Goal: Transaction & Acquisition: Purchase product/service

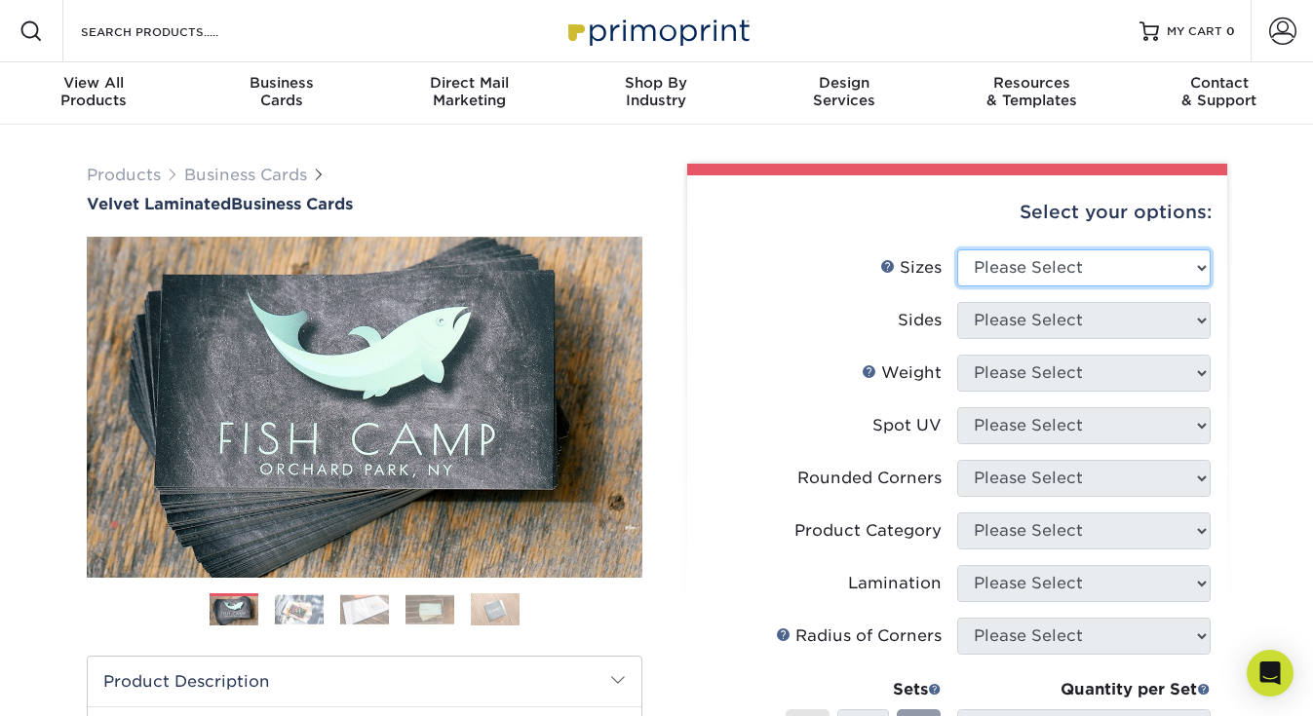
click at [1199, 267] on select "Please Select 1.5" x 3.5" - Mini 1.75" x 3.5" - Mini 2" x 2" - Square 2" x 3" -…" at bounding box center [1083, 268] width 253 height 37
select select "2.00x3.50"
click at [957, 250] on select "Please Select 1.5" x 3.5" - Mini 1.75" x 3.5" - Mini 2" x 2" - Square 2" x 3" -…" at bounding box center [1083, 268] width 253 height 37
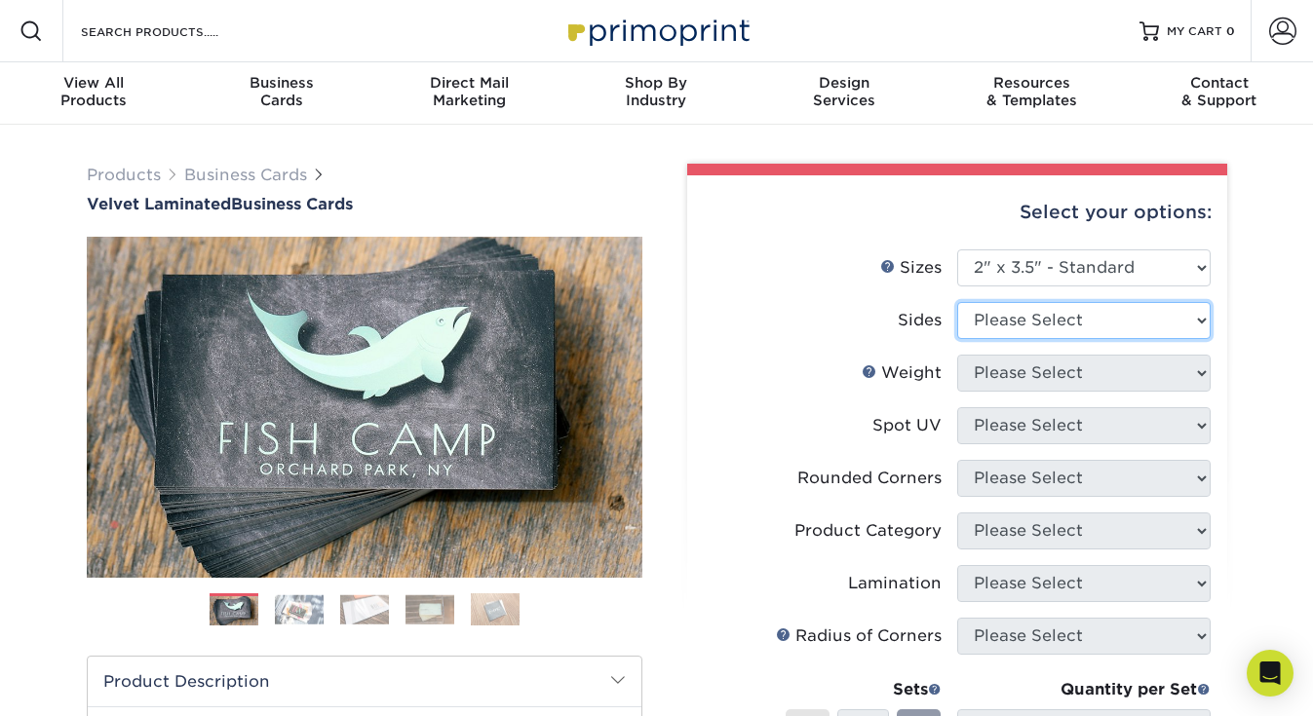
click at [1142, 324] on select "Please Select Print Both Sides Print Front Only" at bounding box center [1083, 320] width 253 height 37
select select "13abbda7-1d64-4f25-8bb2-c179b224825d"
click at [957, 302] on select "Please Select Print Both Sides Print Front Only" at bounding box center [1083, 320] width 253 height 37
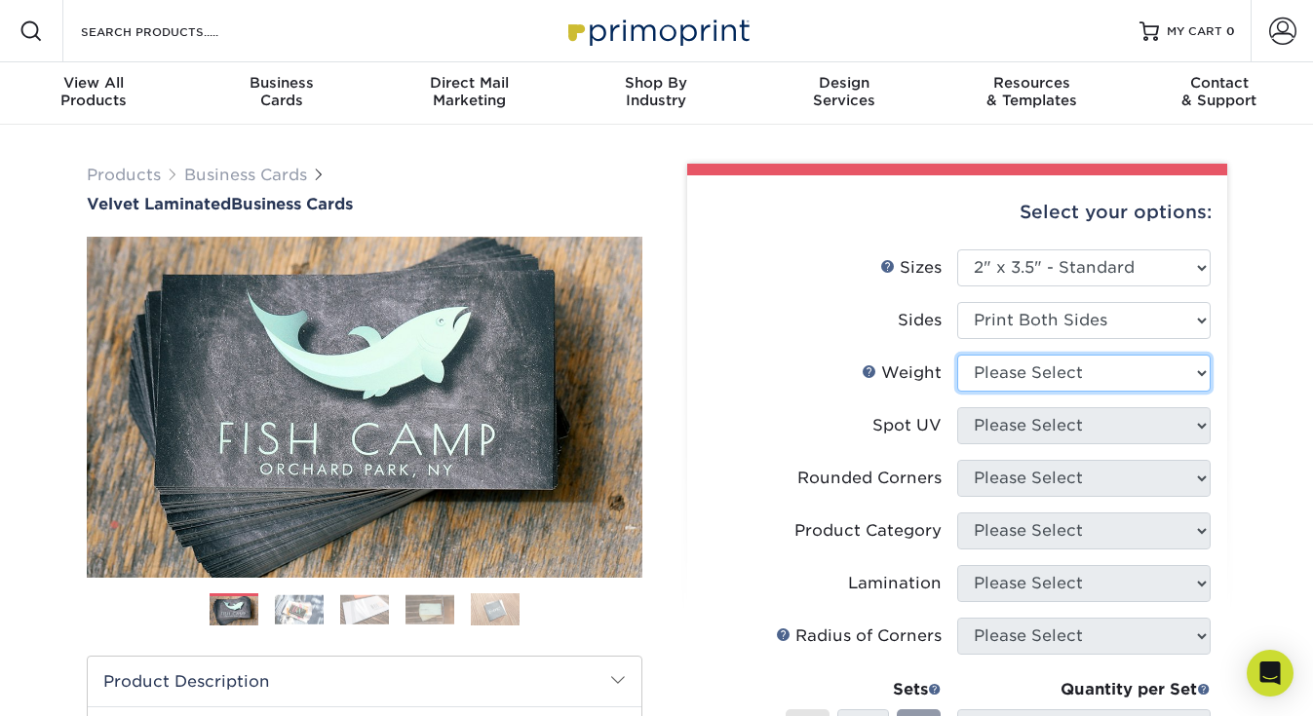
click at [1119, 370] on select "Please Select 16PT" at bounding box center [1083, 373] width 253 height 37
select select "16PT"
click at [957, 355] on select "Please Select 16PT" at bounding box center [1083, 373] width 253 height 37
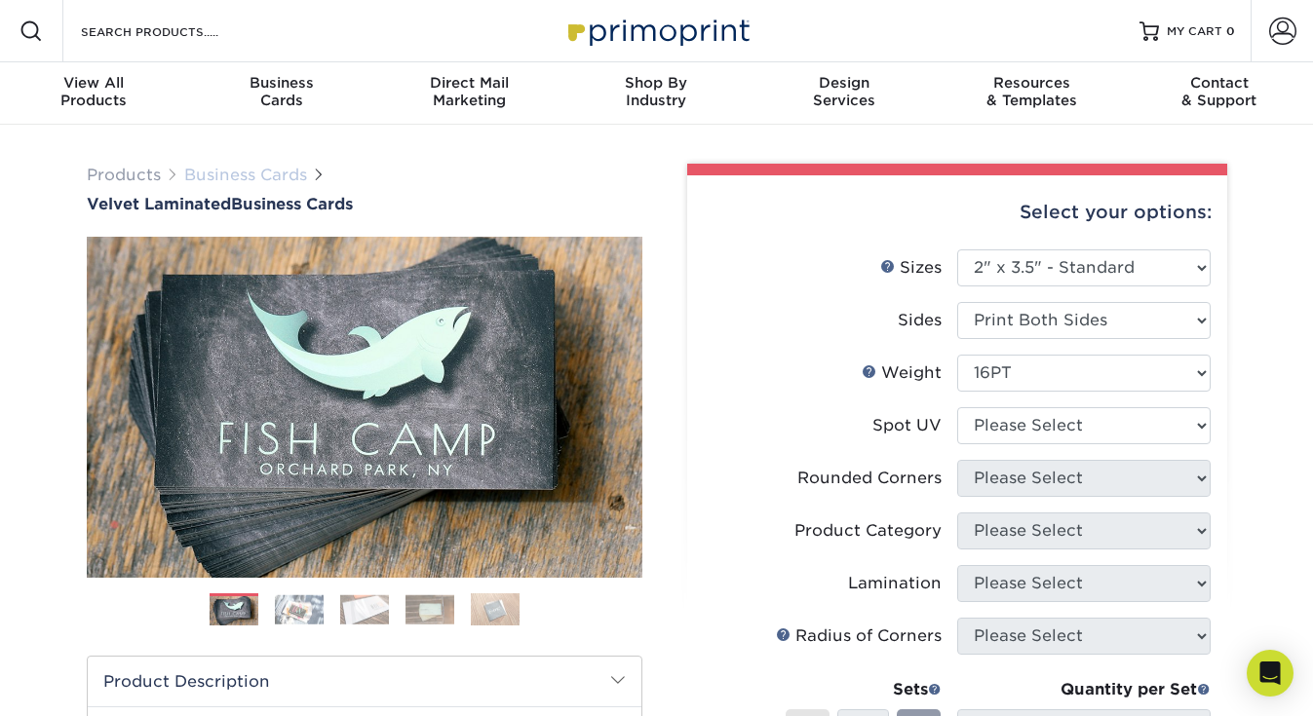
click at [289, 173] on link "Business Cards" at bounding box center [245, 175] width 123 height 19
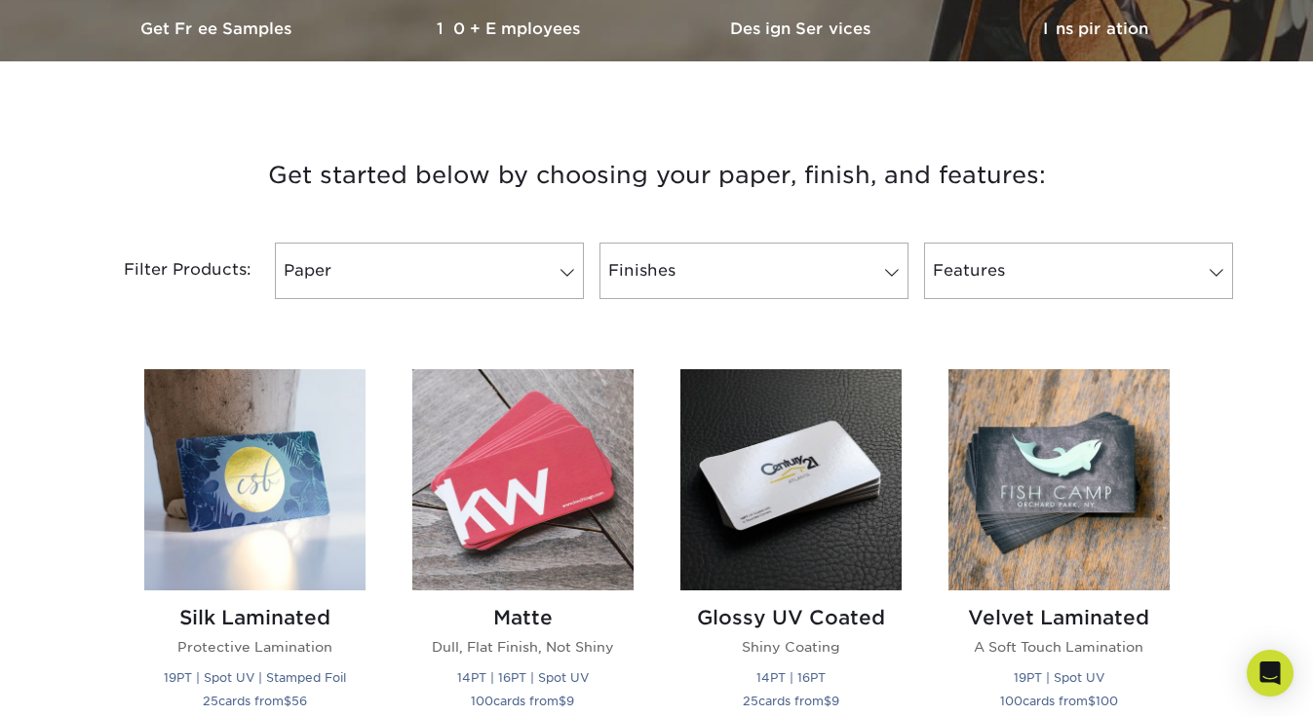
scroll to position [644, 0]
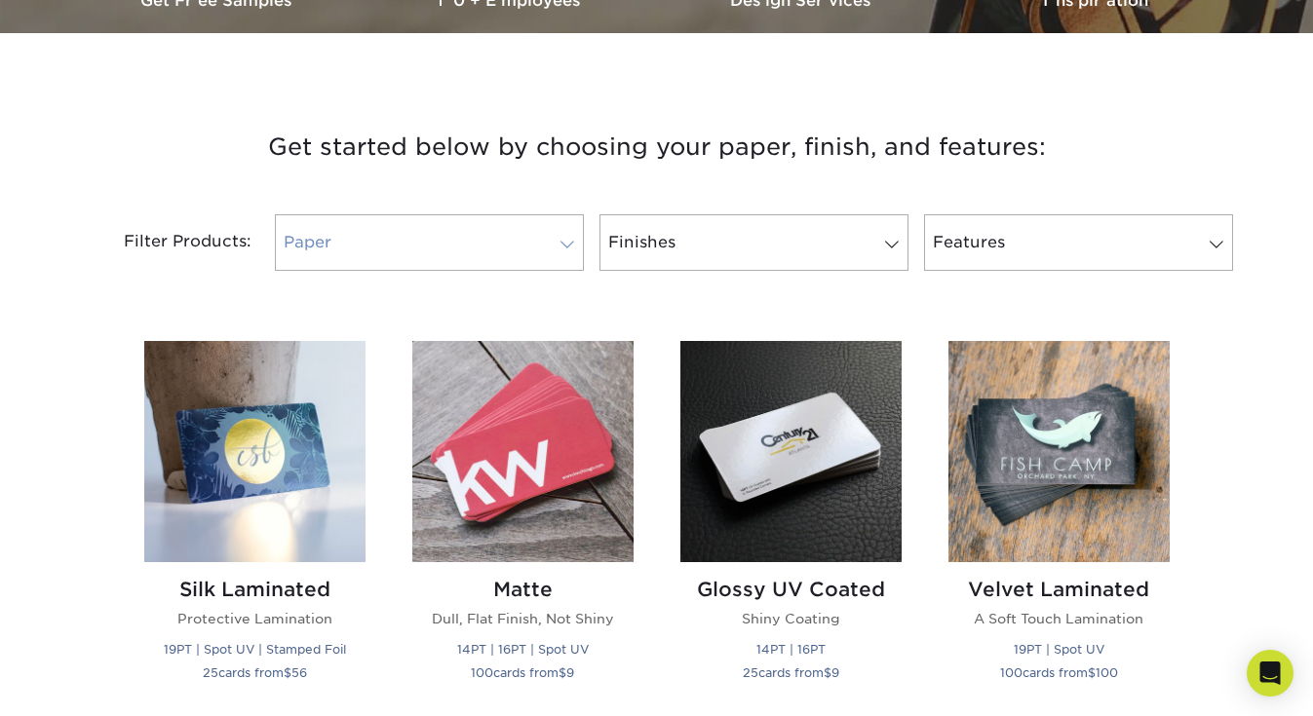
click at [566, 256] on link "Paper" at bounding box center [429, 242] width 309 height 57
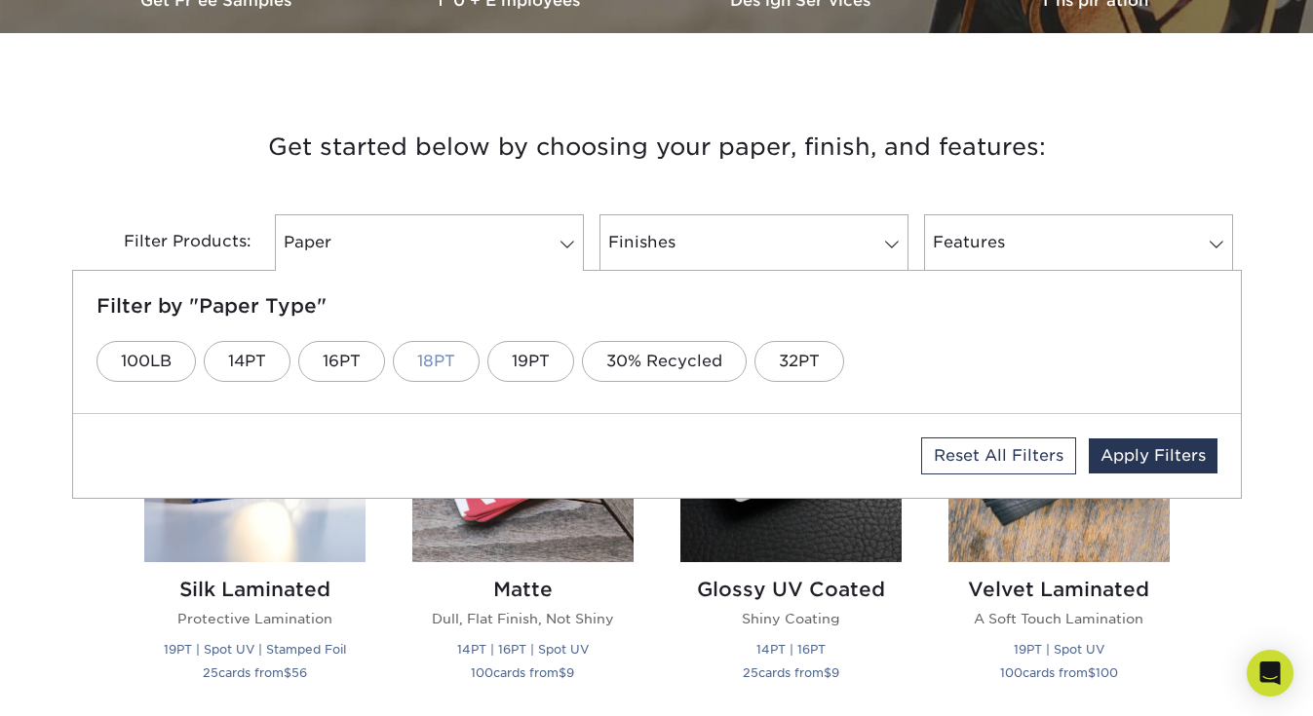
click at [464, 347] on link "18PT" at bounding box center [436, 361] width 87 height 41
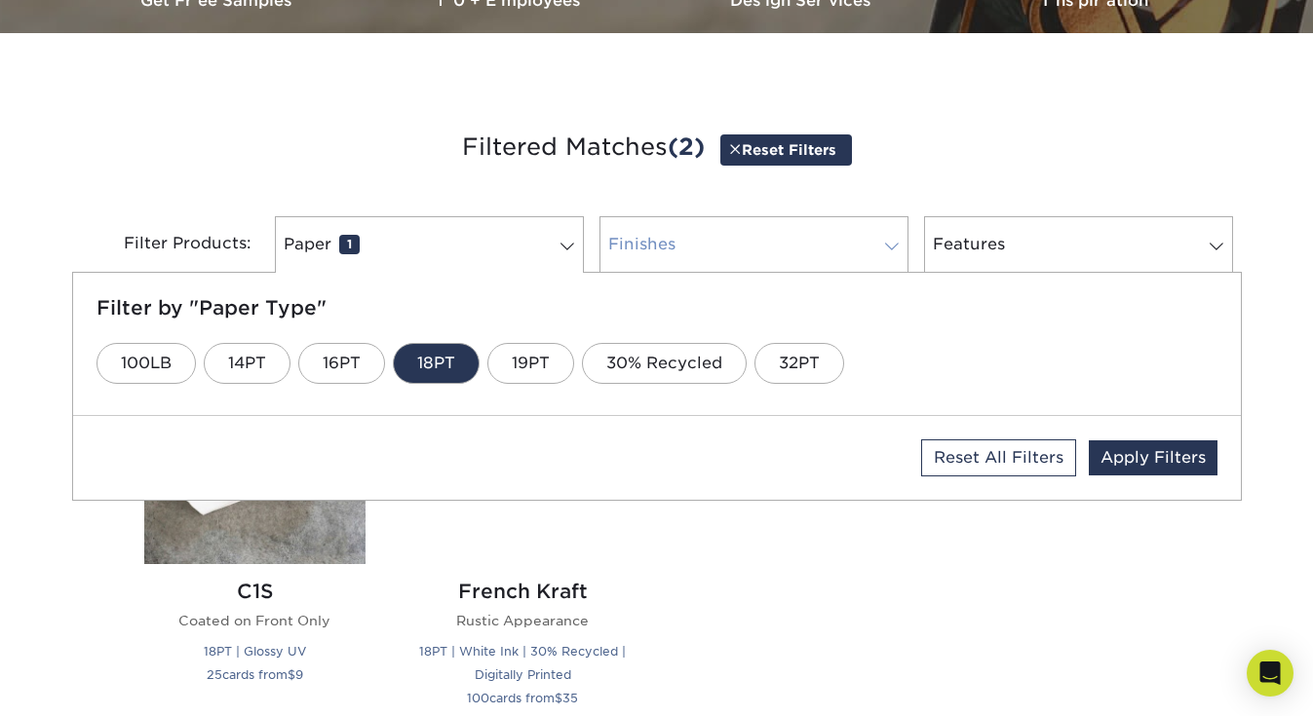
click at [775, 238] on link "Finishes 0" at bounding box center [753, 244] width 309 height 57
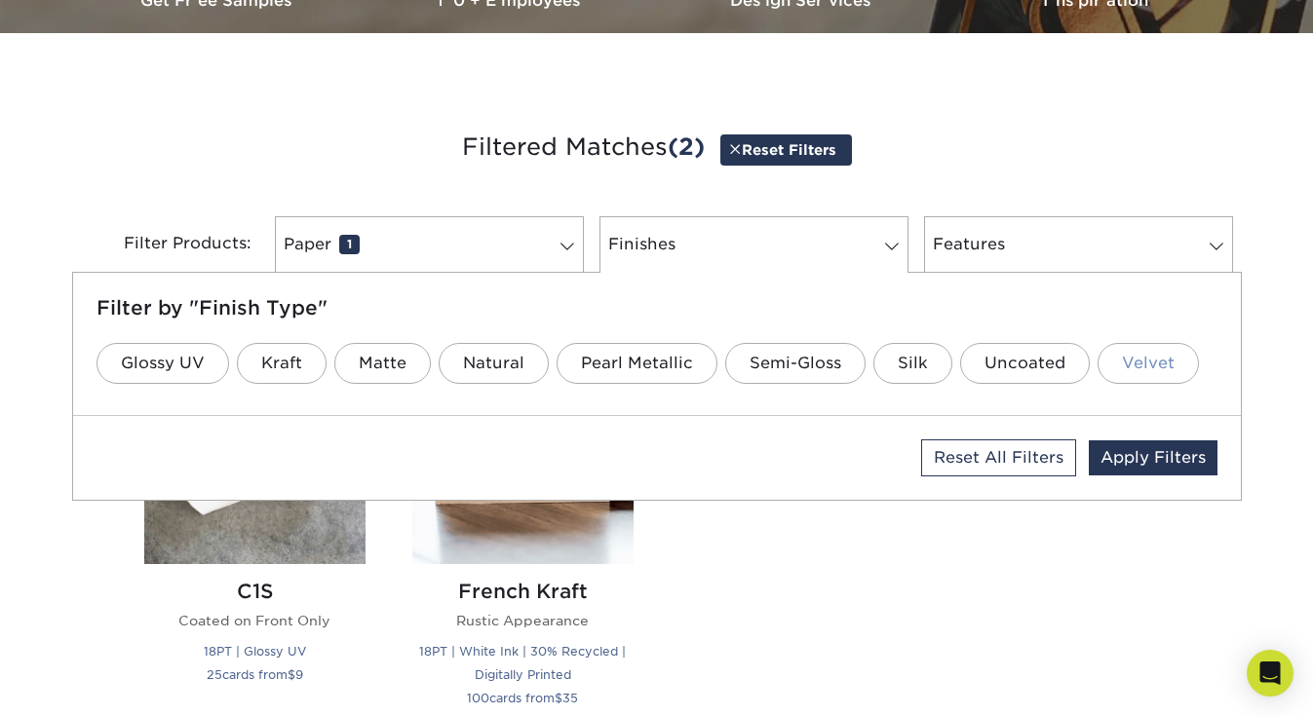
click at [1143, 363] on link "Velvet" at bounding box center [1148, 363] width 101 height 41
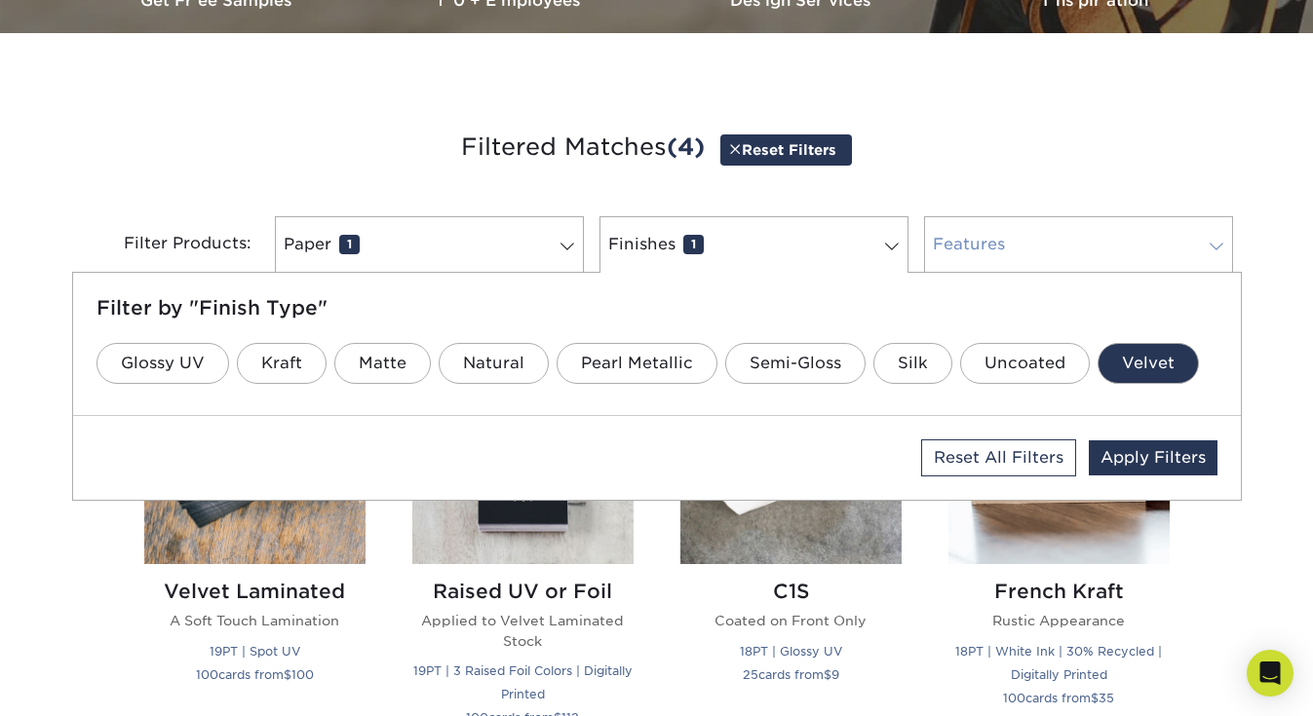
click at [989, 245] on link "Features 0" at bounding box center [1078, 244] width 309 height 57
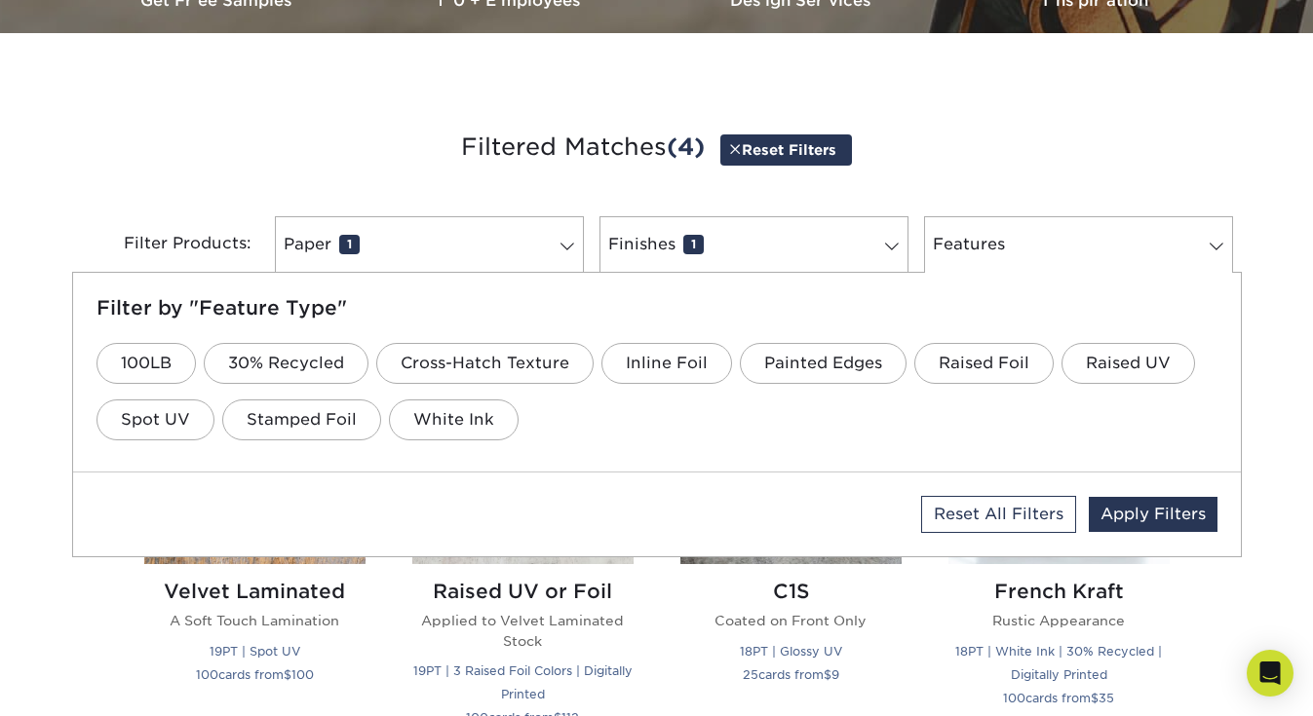
click at [968, 142] on h3 "Filtered Matches (4) Reset Filters" at bounding box center [657, 148] width 1140 height 90
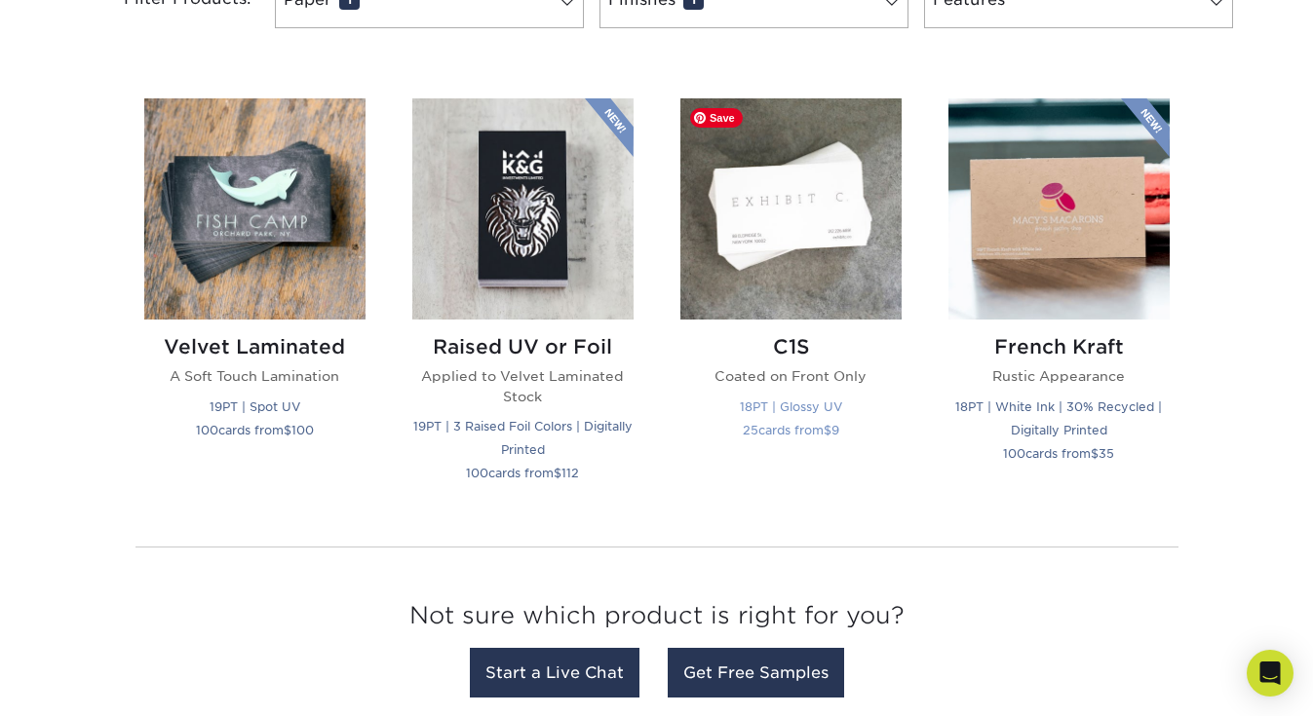
scroll to position [921, 0]
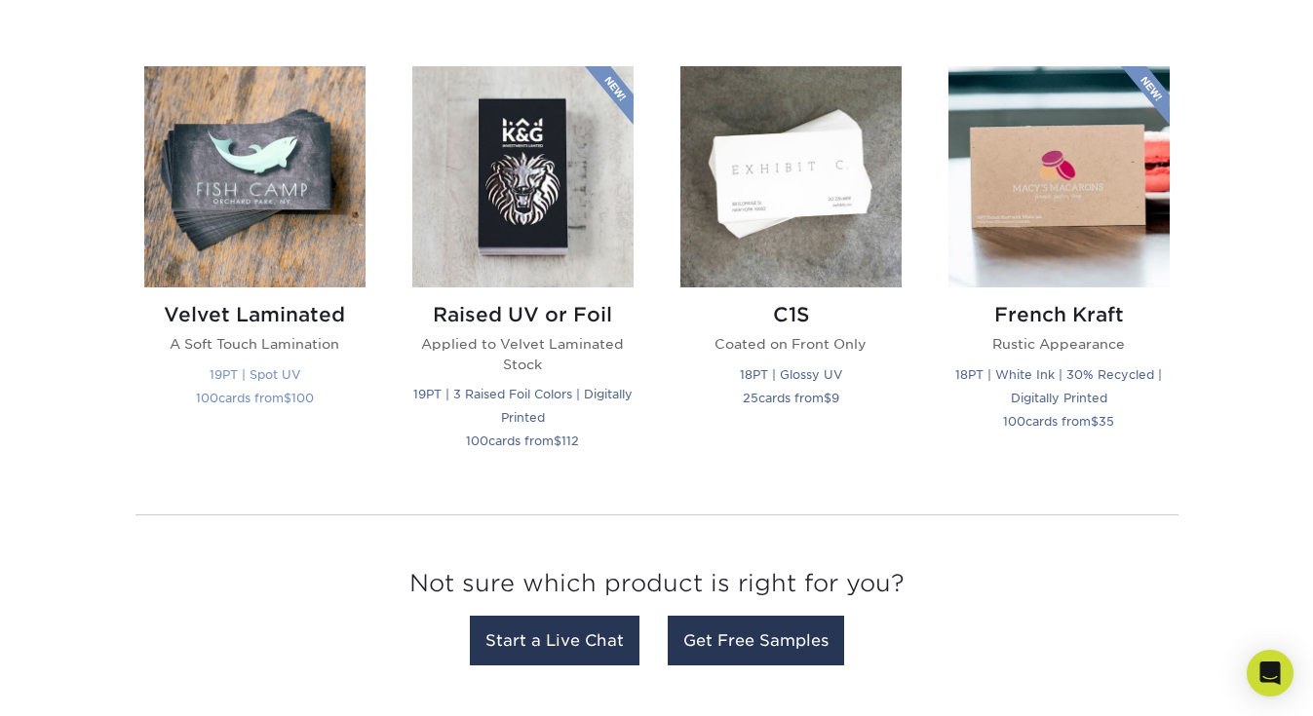
click at [311, 318] on h2 "Velvet Laminated" at bounding box center [254, 314] width 221 height 23
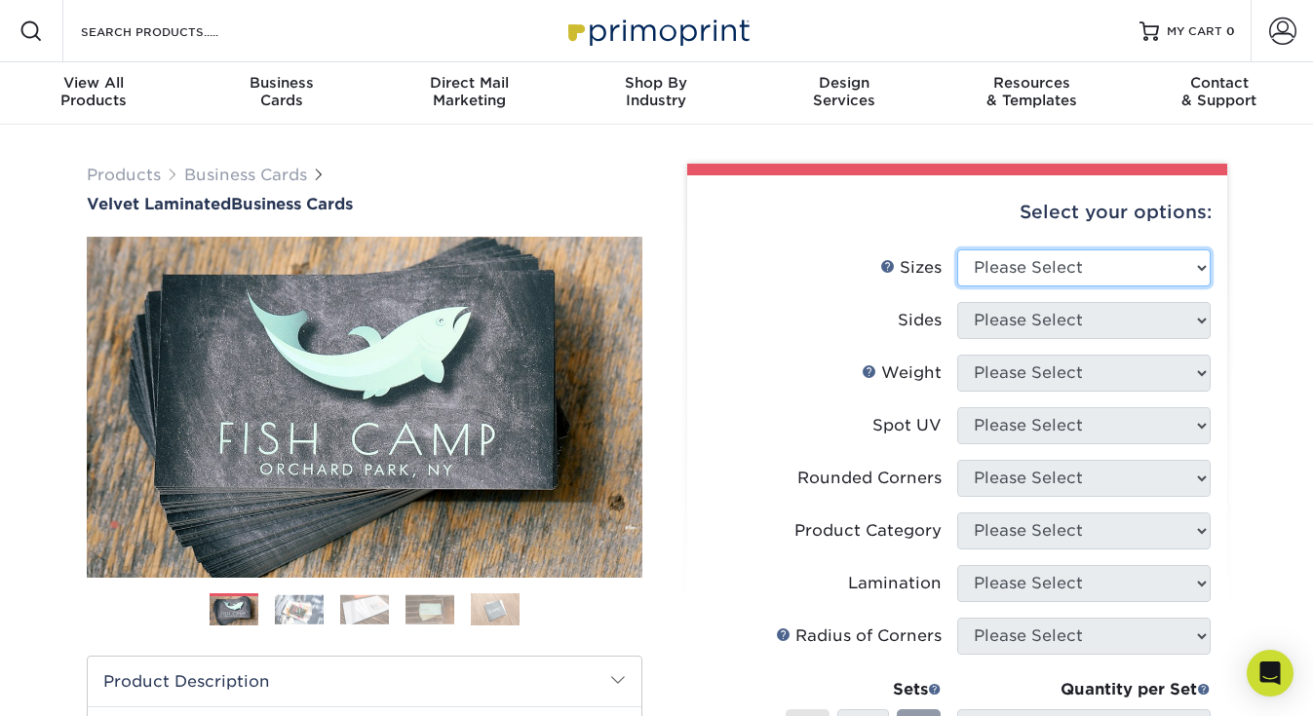
click at [1008, 277] on select "Please Select 1.5" x 3.5" - Mini 1.75" x 3.5" - Mini 2" x 2" - Square 2" x 3" -…" at bounding box center [1083, 268] width 253 height 37
select select "2.00x3.50"
click at [957, 250] on select "Please Select 1.5" x 3.5" - Mini 1.75" x 3.5" - Mini 2" x 2" - Square 2" x 3" -…" at bounding box center [1083, 268] width 253 height 37
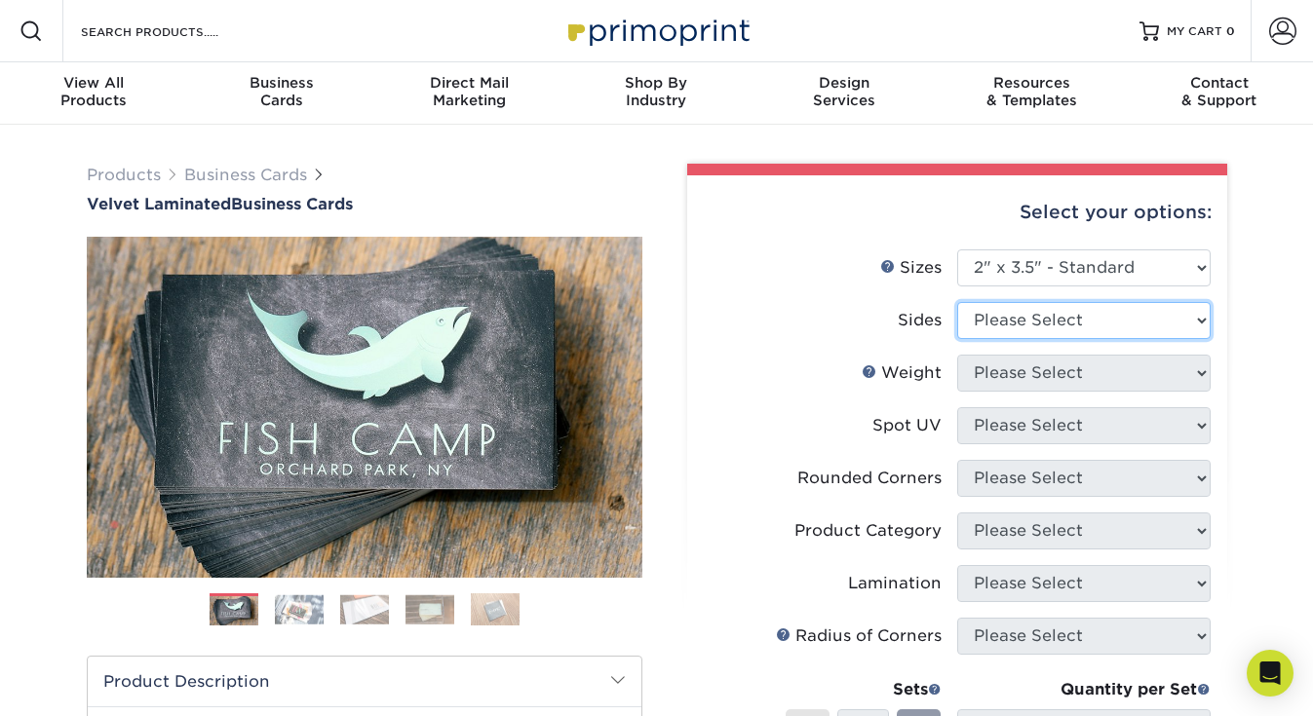
click at [999, 324] on select "Please Select Print Both Sides Print Front Only" at bounding box center [1083, 320] width 253 height 37
select select "13abbda7-1d64-4f25-8bb2-c179b224825d"
click at [957, 302] on select "Please Select Print Both Sides Print Front Only" at bounding box center [1083, 320] width 253 height 37
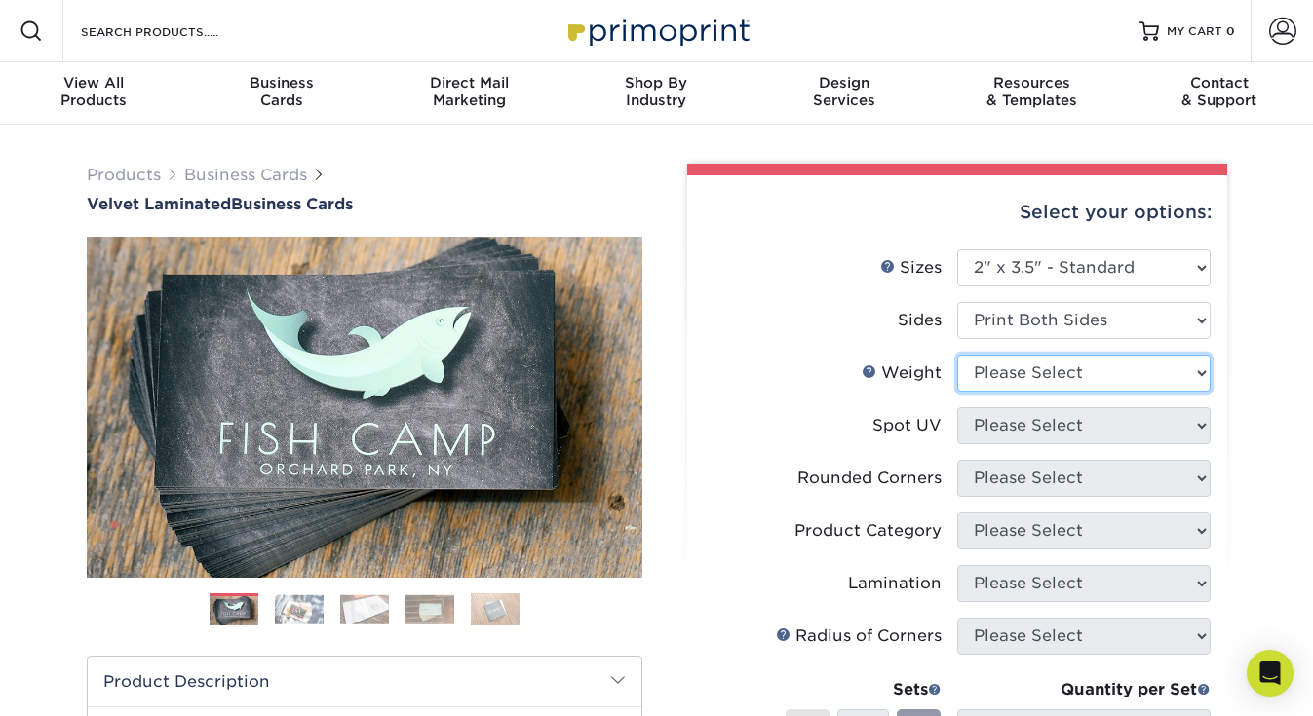
click at [1009, 378] on select "Please Select 16PT" at bounding box center [1083, 373] width 253 height 37
select select "16PT"
click at [957, 355] on select "Please Select 16PT" at bounding box center [1083, 373] width 253 height 37
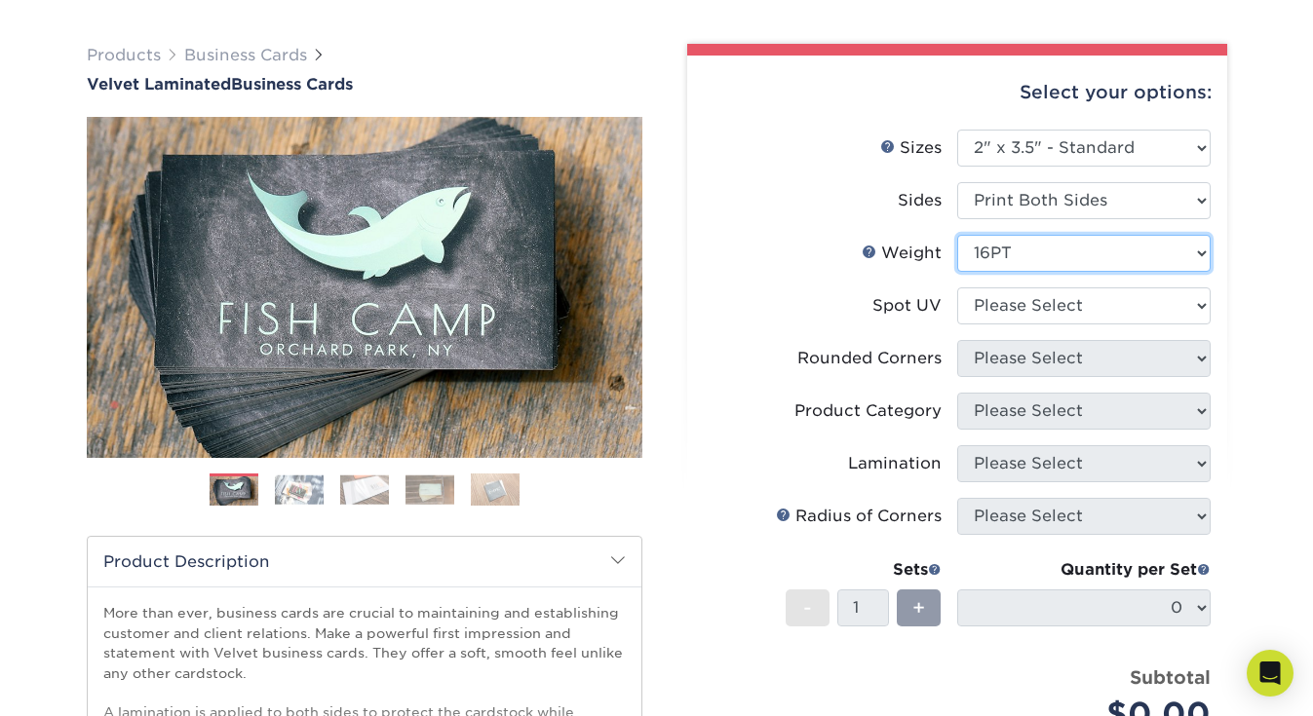
scroll to position [145, 0]
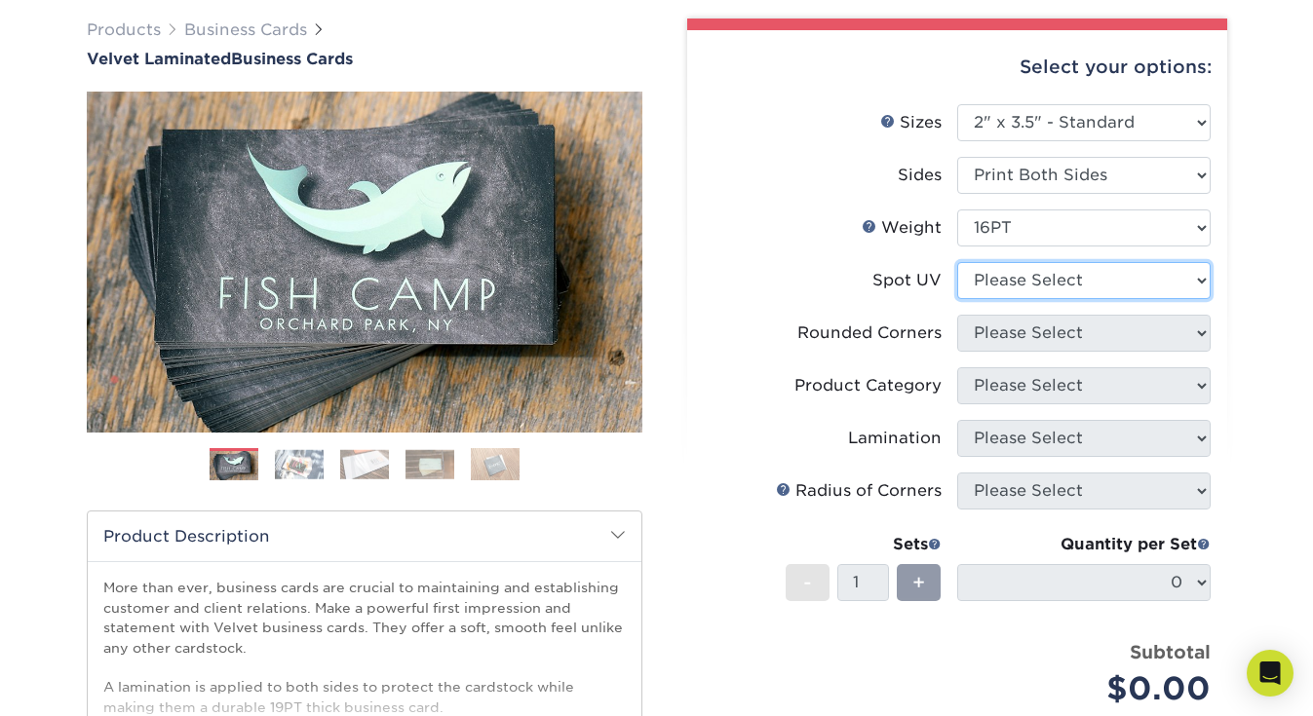
click at [1014, 278] on select "Please Select No Spot UV Front and Back (Both Sides) Front Only Back Only" at bounding box center [1083, 280] width 253 height 37
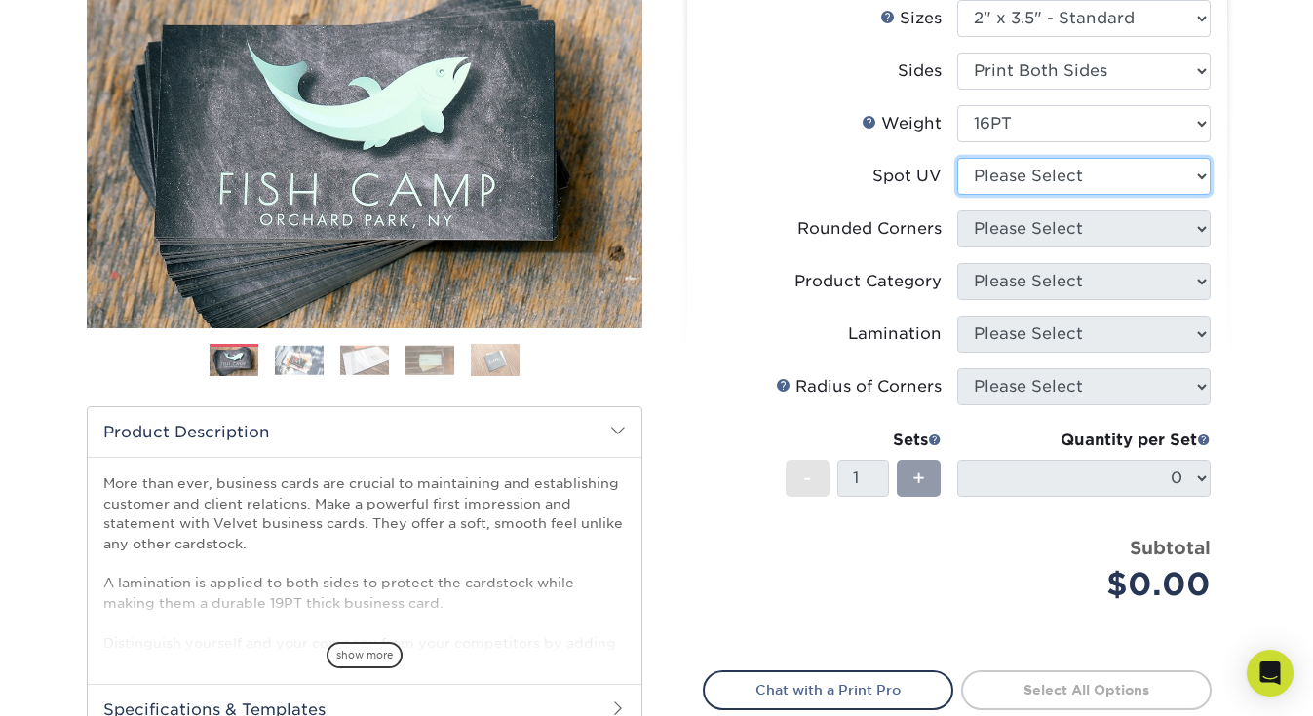
scroll to position [251, 0]
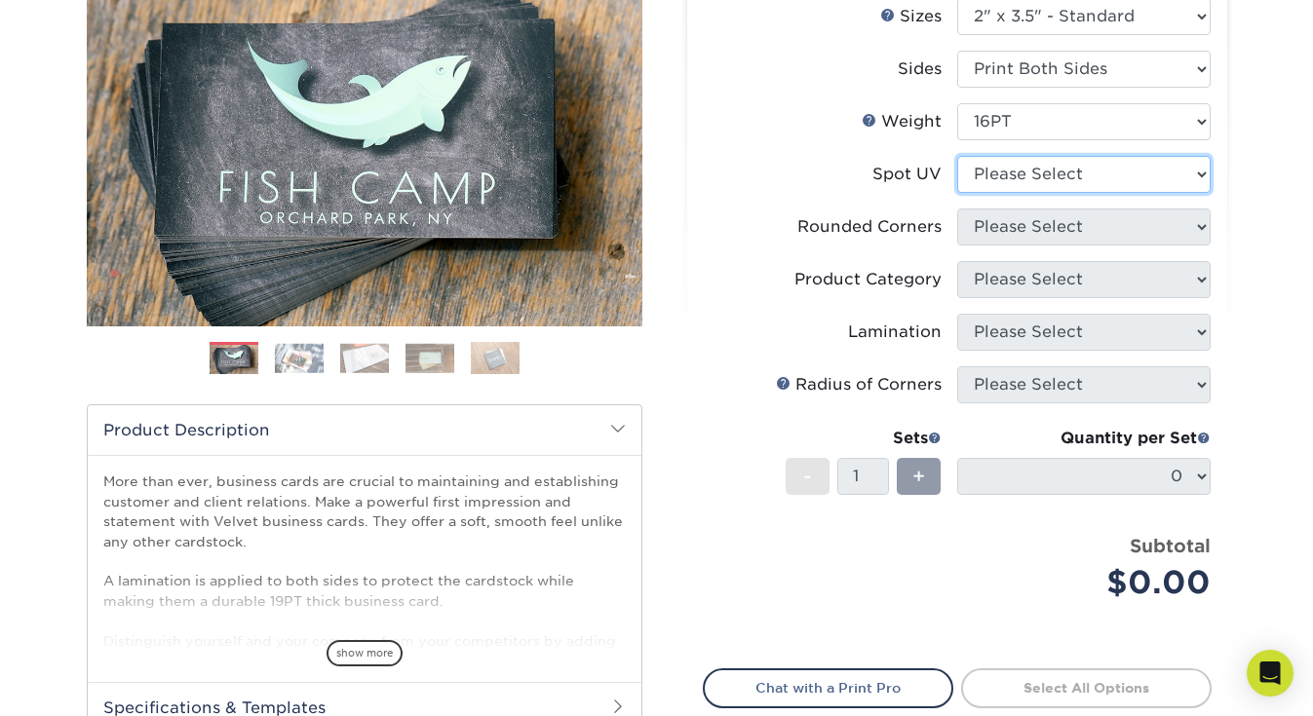
click at [1000, 190] on select "Please Select No Spot UV Front and Back (Both Sides) Front Only Back Only" at bounding box center [1083, 174] width 253 height 37
select select "3"
click at [957, 156] on select "Please Select No Spot UV Front and Back (Both Sides) Front Only Back Only" at bounding box center [1083, 174] width 253 height 37
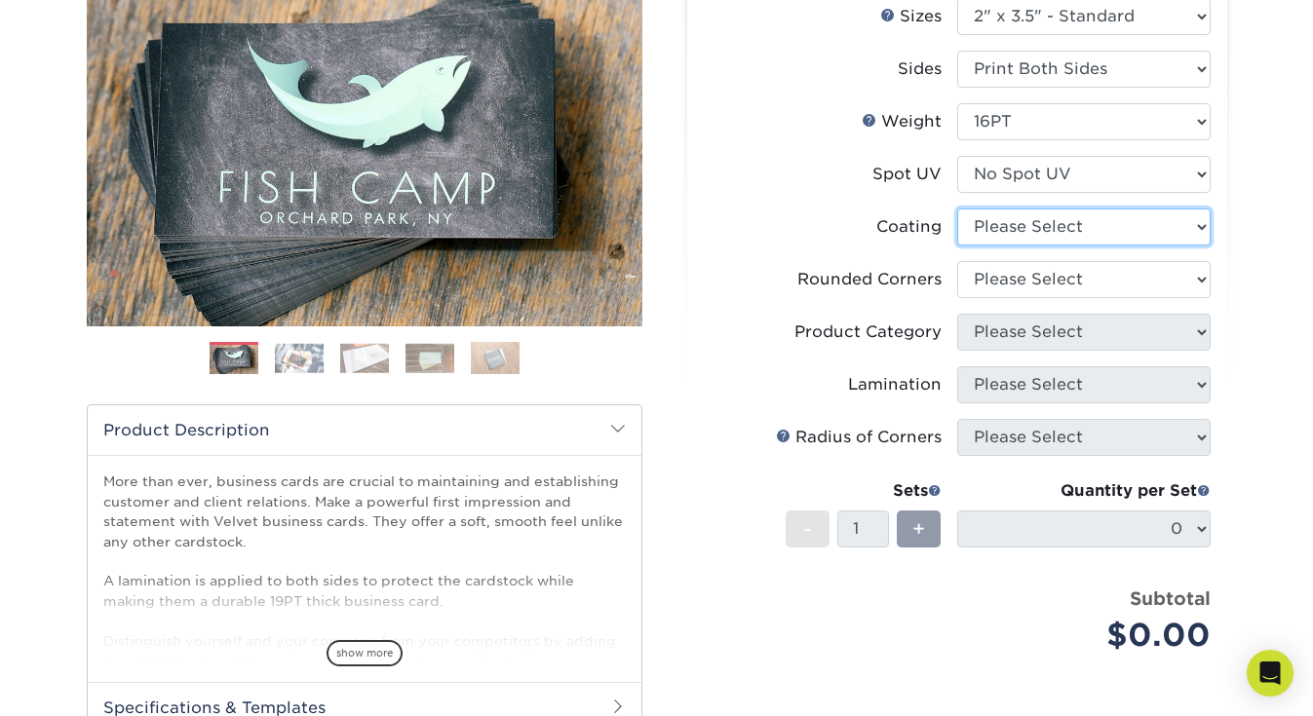
click at [1202, 223] on select at bounding box center [1083, 227] width 253 height 37
select select "3e7618de-abca-4bda-9f97-8b9129e913d8"
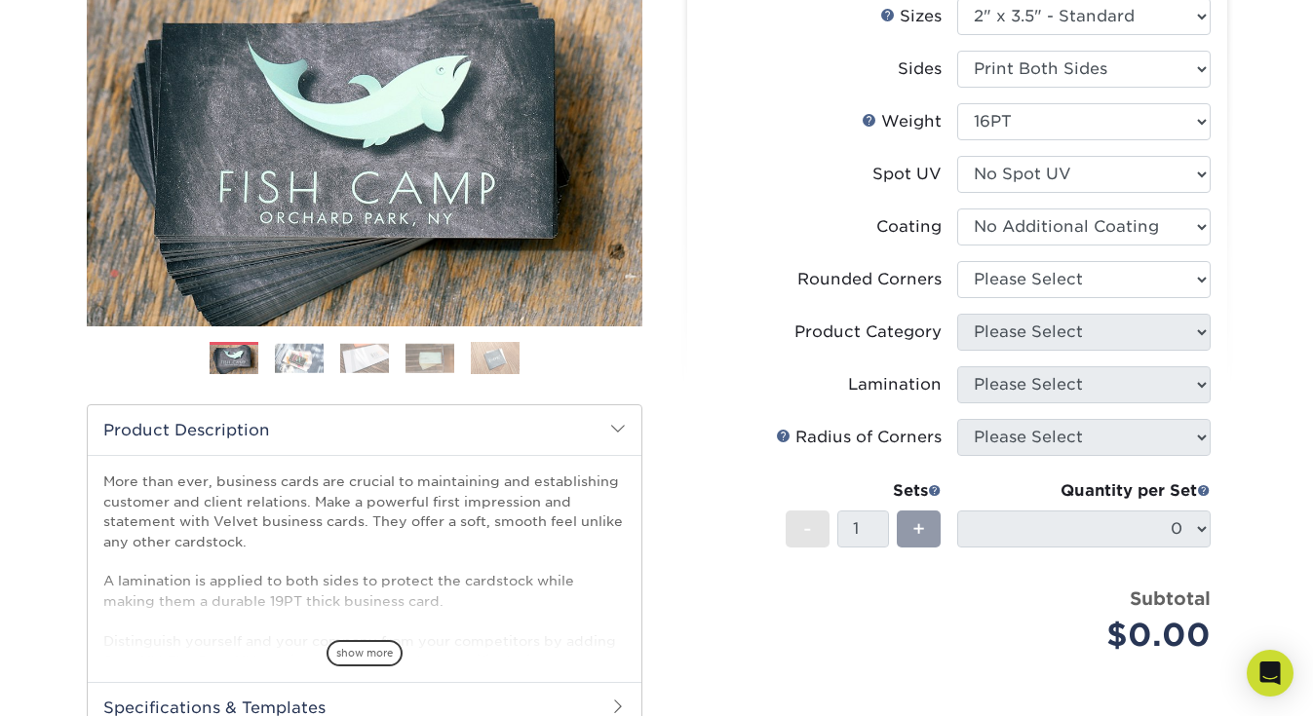
click at [957, 209] on select at bounding box center [1083, 227] width 253 height 37
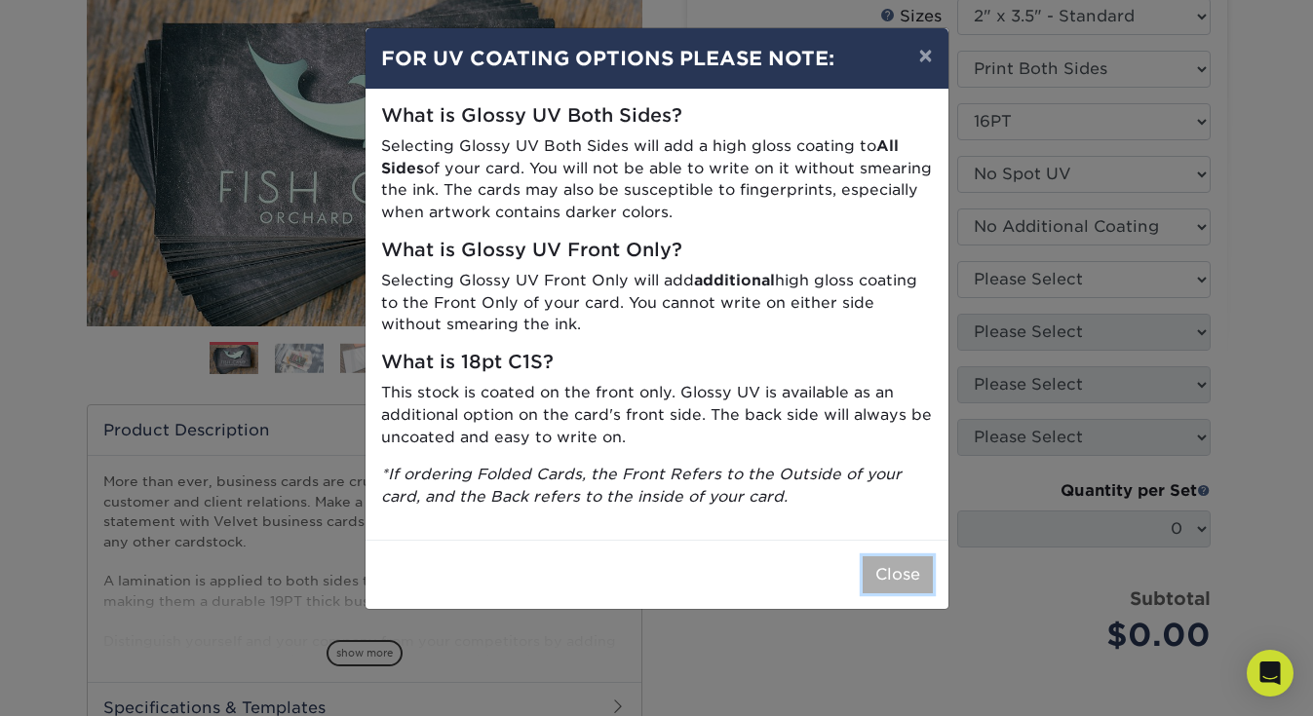
click at [909, 580] on button "Close" at bounding box center [898, 575] width 70 height 37
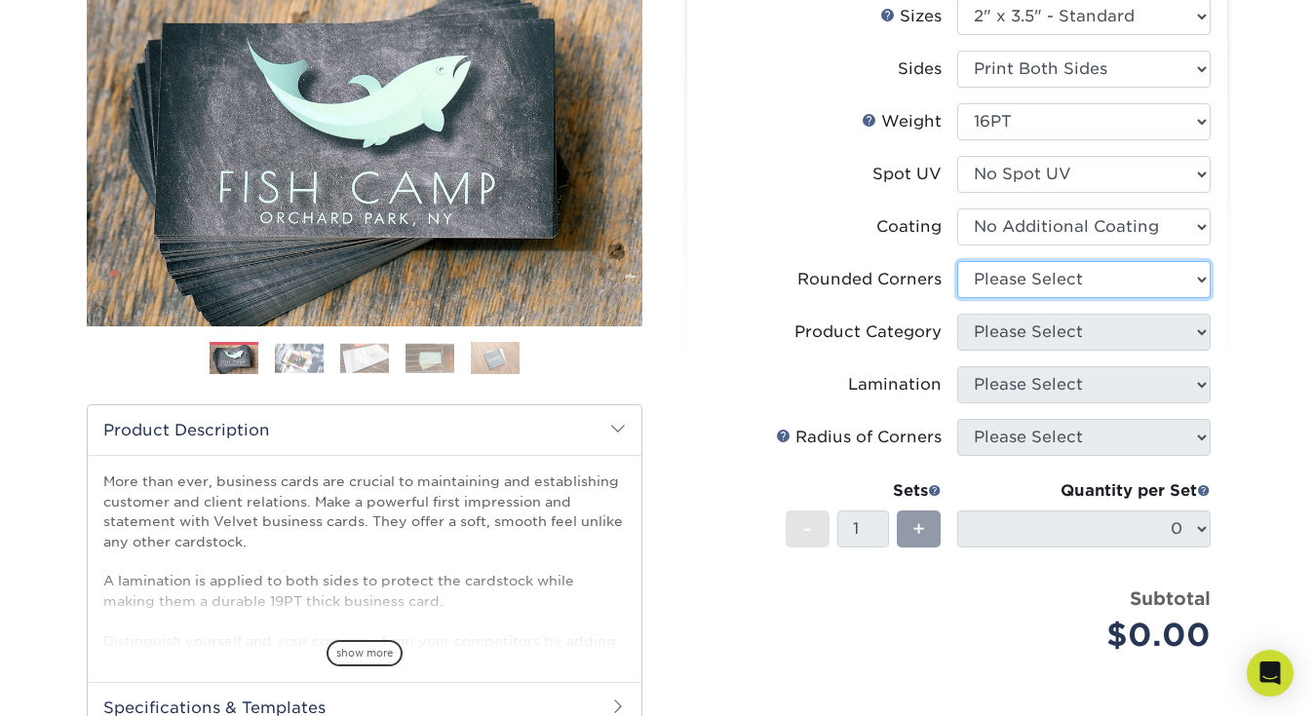
click at [1185, 272] on select "Please Select Yes - Round 2 Corners Yes - Round 4 Corners No" at bounding box center [1083, 279] width 253 height 37
select select "7672df9e-0e0a-464d-8e1f-920c575e4da3"
click at [957, 261] on select "Please Select Yes - Round 2 Corners Yes - Round 4 Corners No" at bounding box center [1083, 279] width 253 height 37
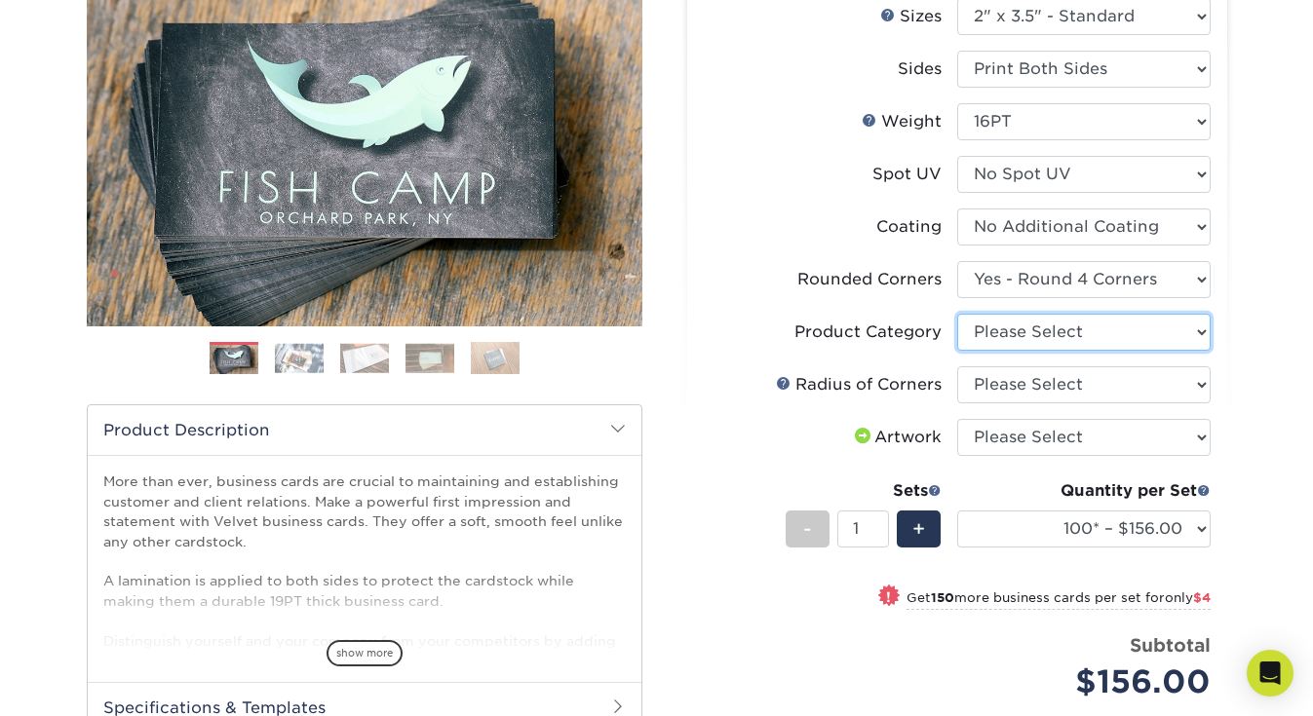
click at [1198, 335] on select "Please Select Business Cards" at bounding box center [1083, 332] width 253 height 37
select select "3b5148f1-0588-4f88-a218-97bcfdce65c1"
click at [957, 314] on select "Please Select Business Cards" at bounding box center [1083, 332] width 253 height 37
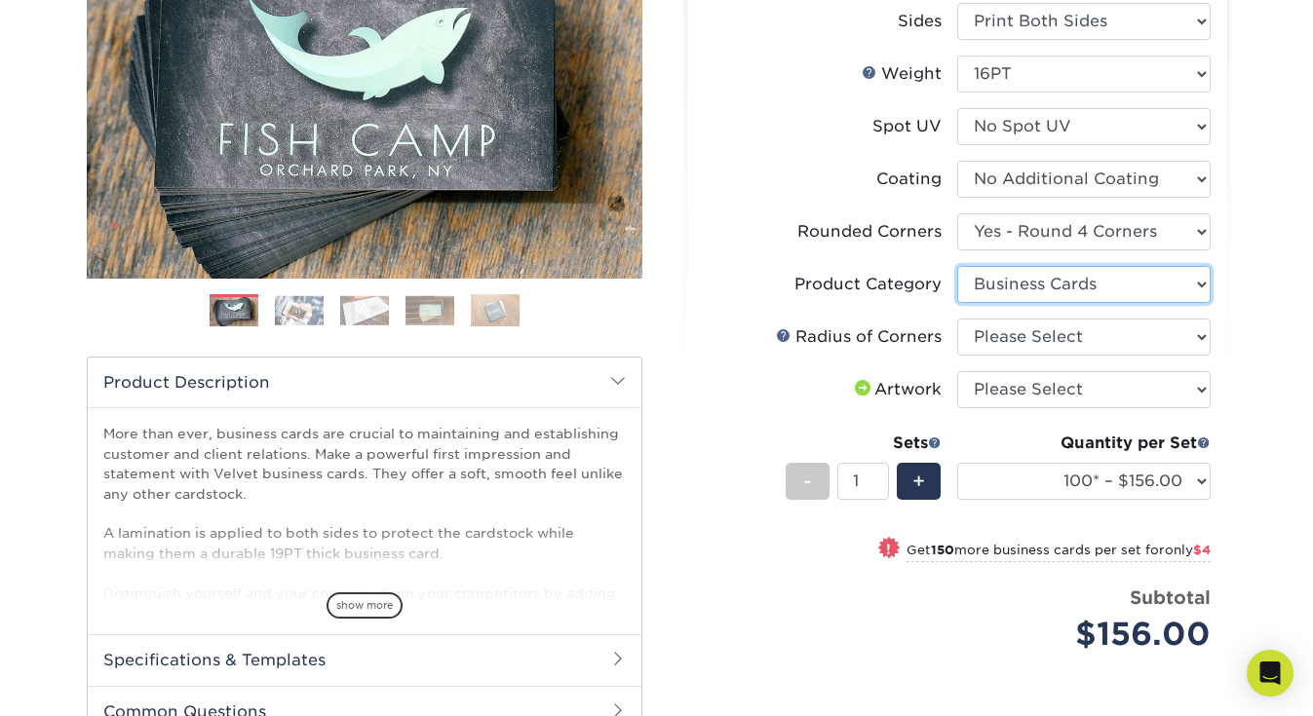
scroll to position [304, 0]
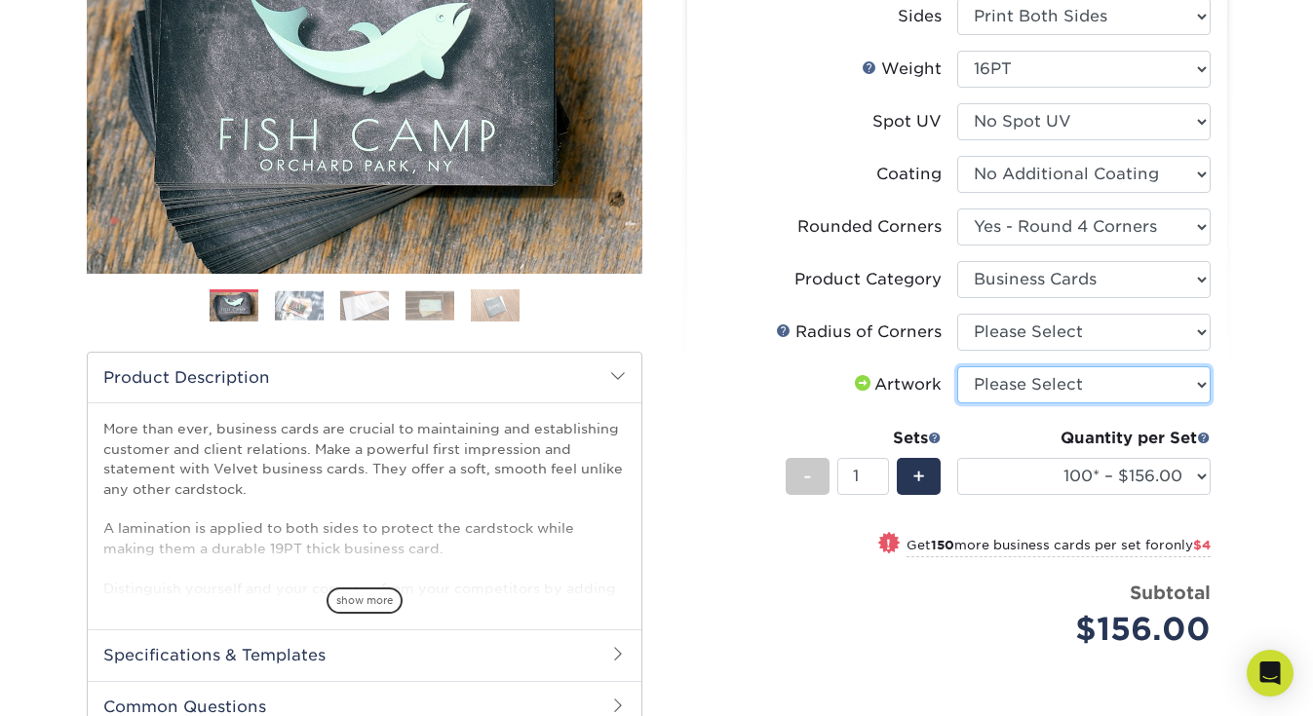
click at [1203, 380] on select "Please Select I will upload files I need a design - $100" at bounding box center [1083, 384] width 253 height 37
select select "upload"
click at [957, 366] on select "Please Select I will upload files I need a design - $100" at bounding box center [1083, 384] width 253 height 37
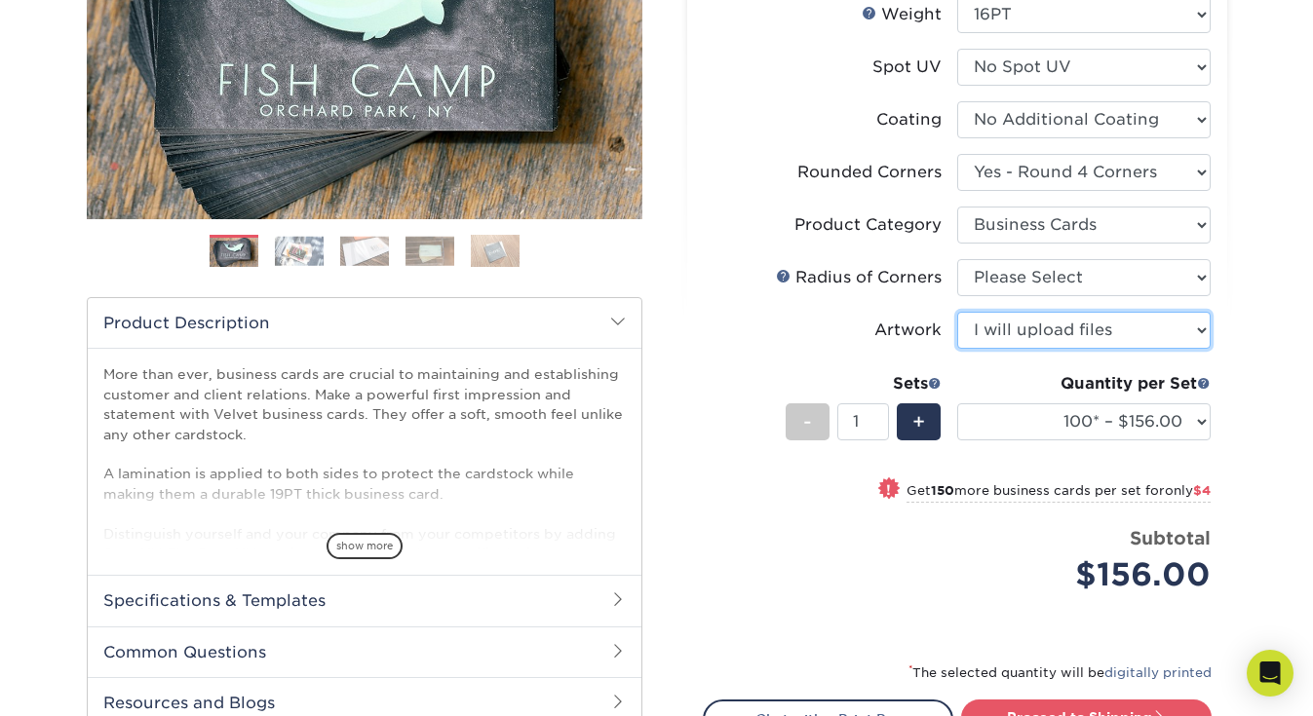
scroll to position [364, 0]
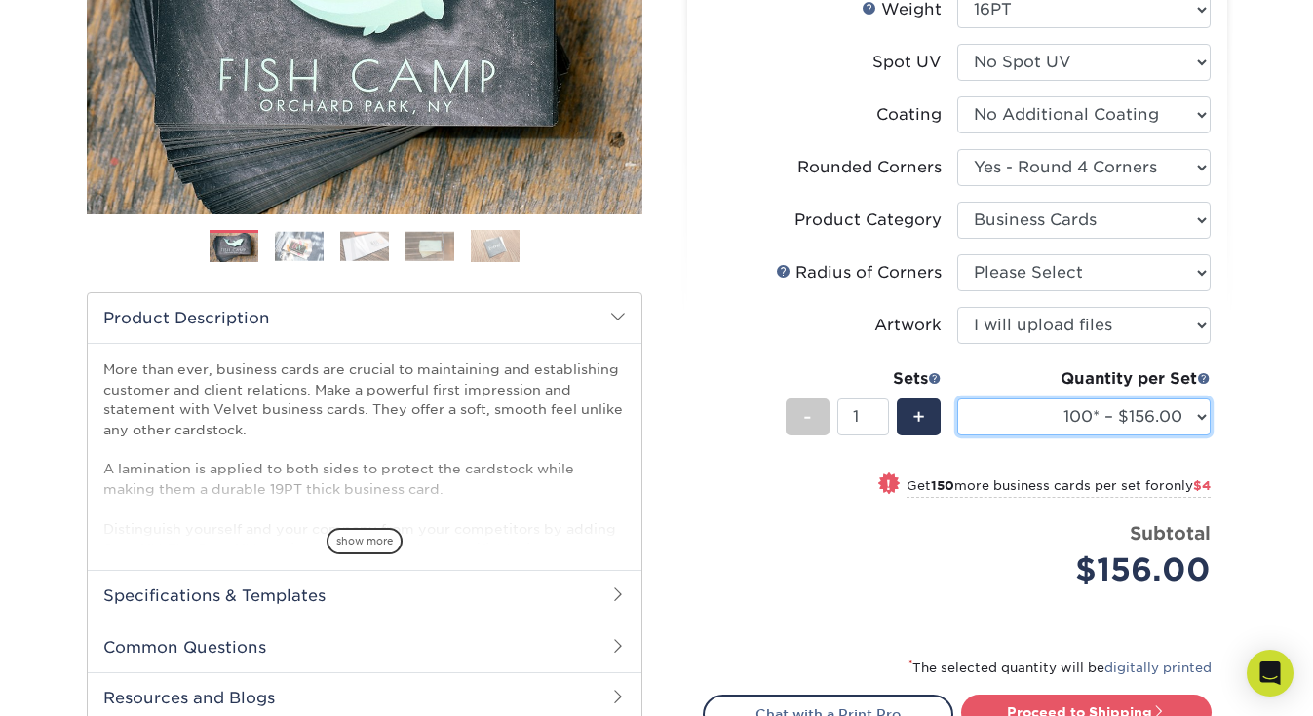
click at [1204, 409] on select "100* – $156.00 250* – $160.00 500 – $164.00 1000 – $184.00 2500 – $435.00 5000 …" at bounding box center [1083, 417] width 253 height 37
select select "250* – $160.00"
click at [957, 399] on select "100* – $156.00 250* – $160.00 500 – $164.00 1000 – $184.00 2500 – $435.00 5000 …" at bounding box center [1083, 417] width 253 height 37
